Goal: Task Accomplishment & Management: Use online tool/utility

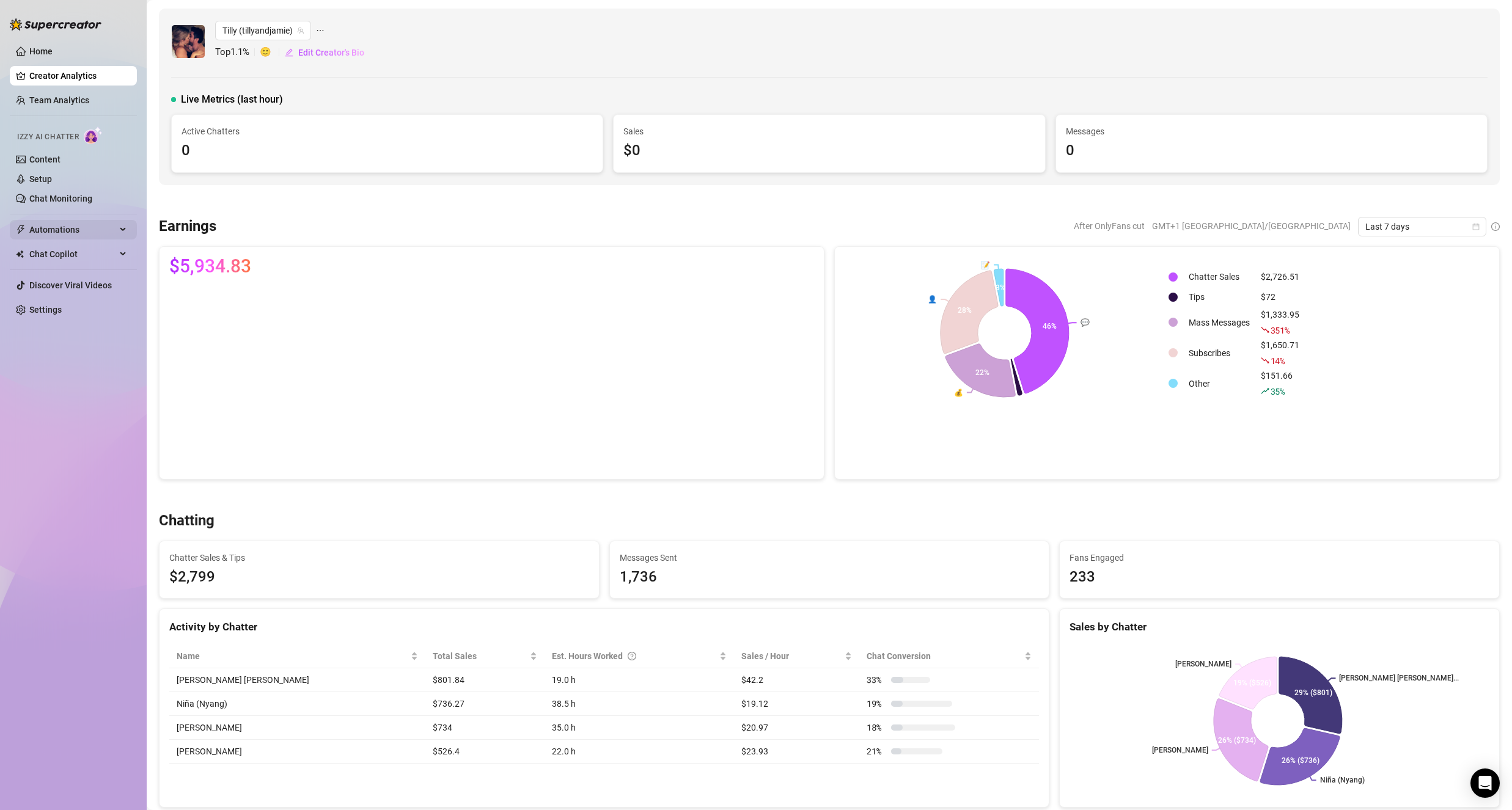
click at [80, 227] on span "Automations" at bounding box center [73, 229] width 87 height 20
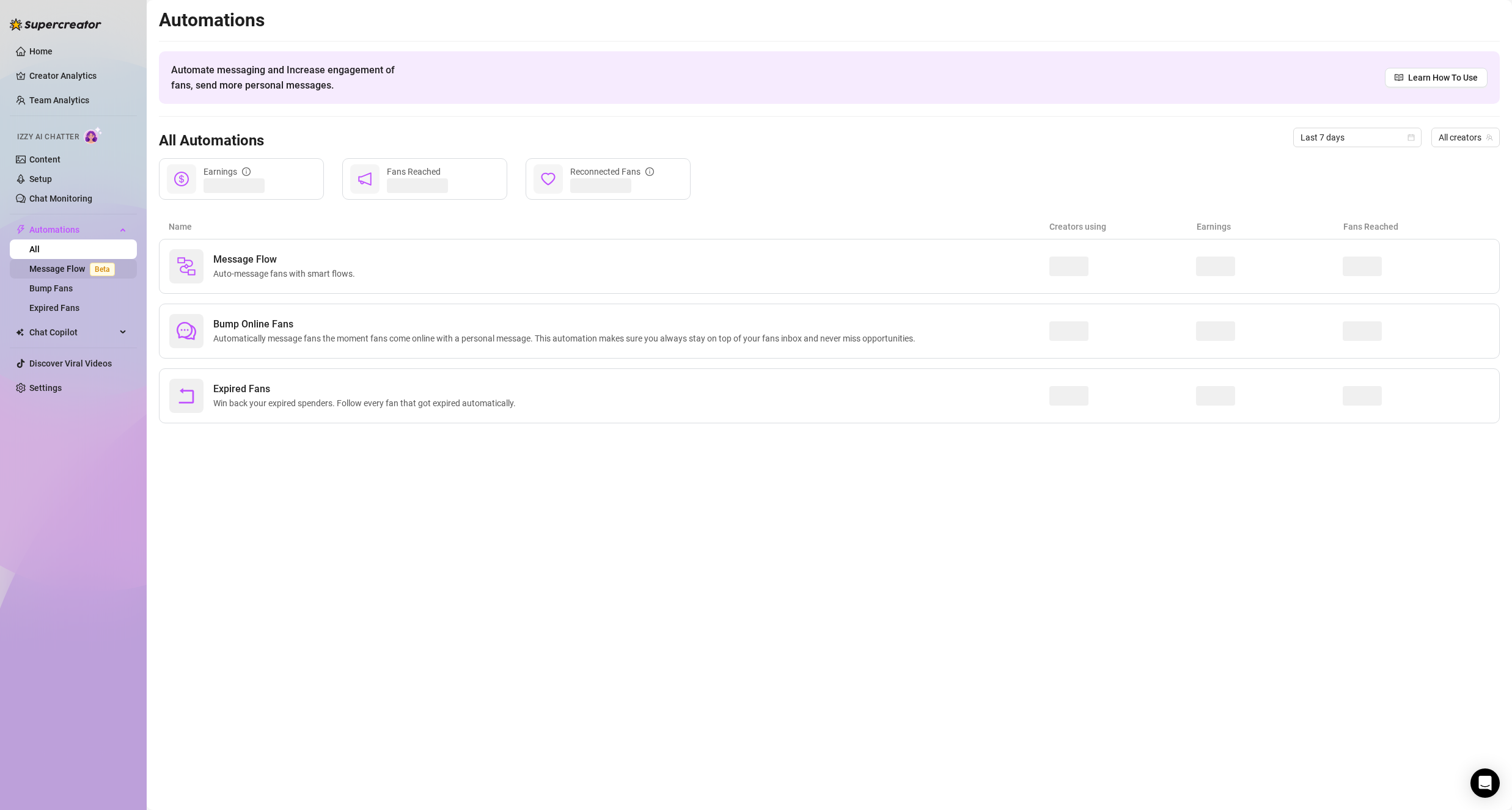
click at [76, 264] on link "Message Flow Beta" at bounding box center [74, 269] width 90 height 10
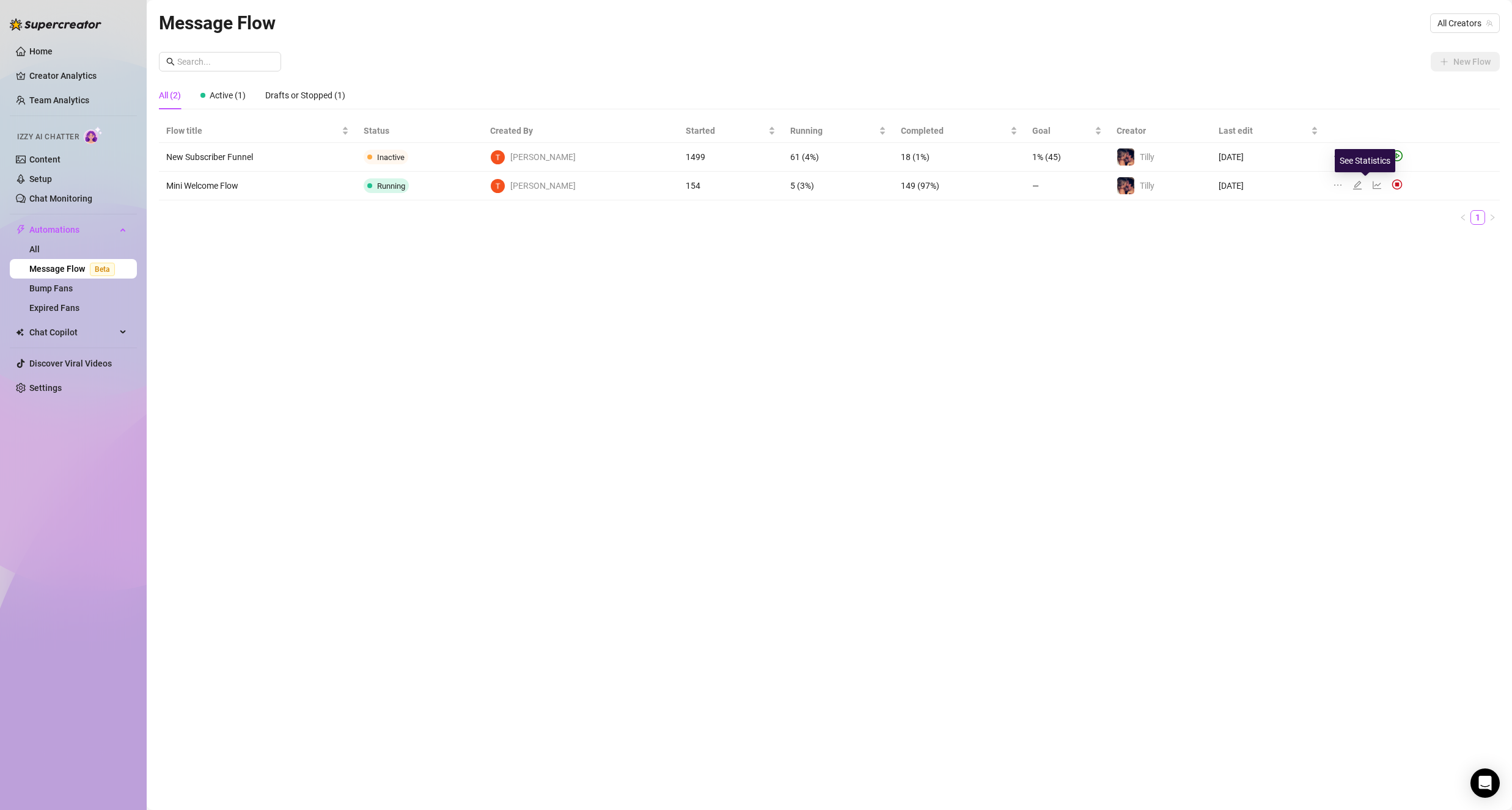
click at [1373, 185] on icon "line-chart" at bounding box center [1377, 185] width 9 height 8
